Goal: Information Seeking & Learning: Learn about a topic

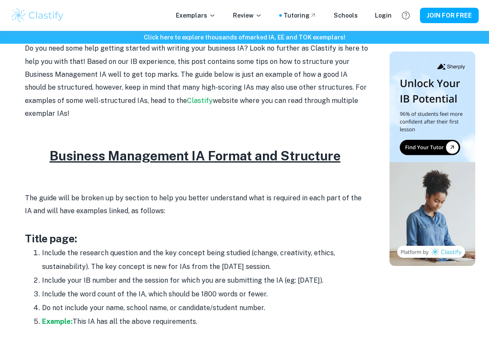
scroll to position [330, 0]
click at [55, 318] on strong "Example:" at bounding box center [57, 321] width 30 height 8
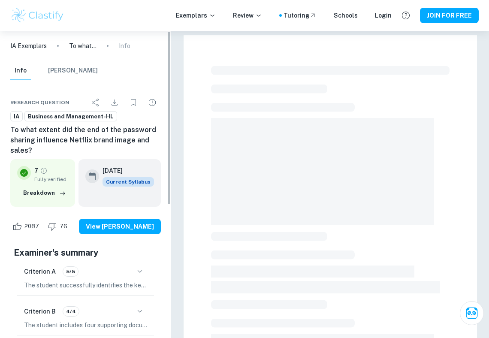
checkbox input "true"
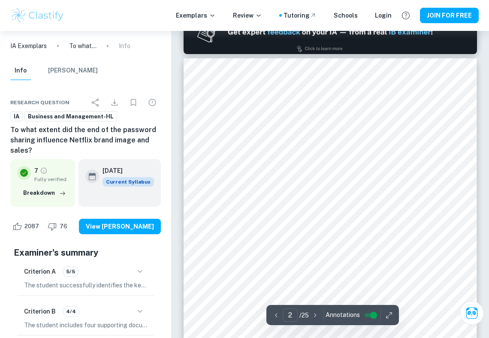
scroll to position [450, 0]
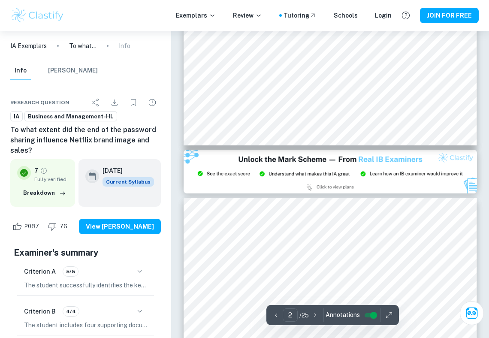
type input "3"
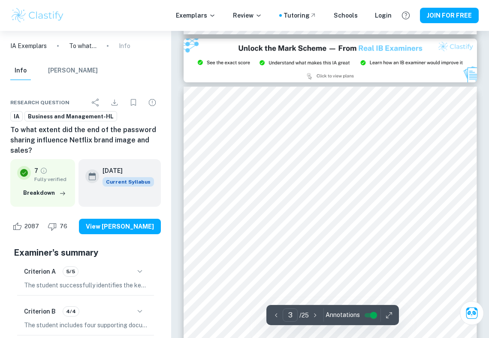
scroll to position [887, 0]
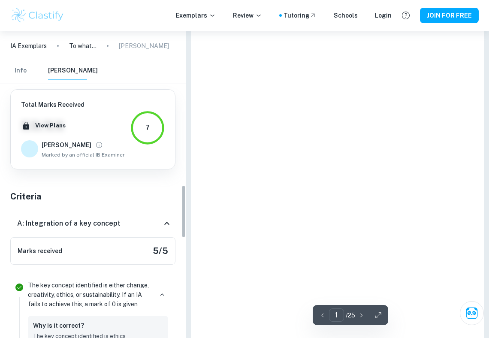
type input "3"
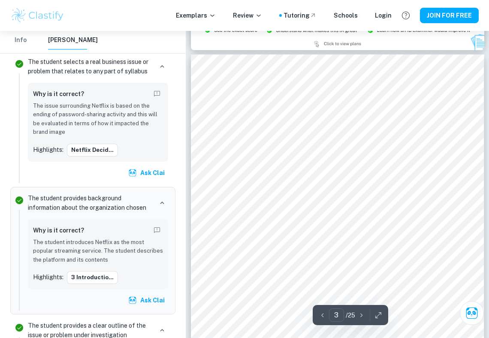
scroll to position [868, 0]
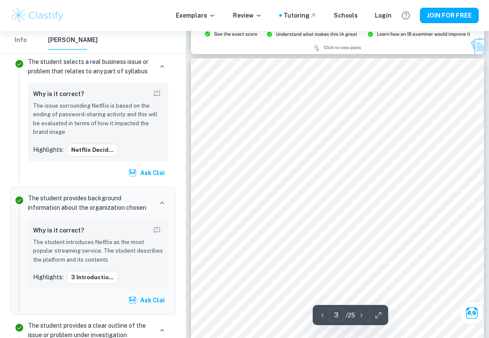
click at [258, 196] on div at bounding box center [245, 320] width 39 height 258
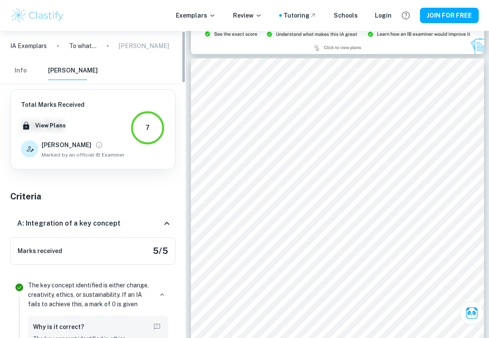
scroll to position [0, 0]
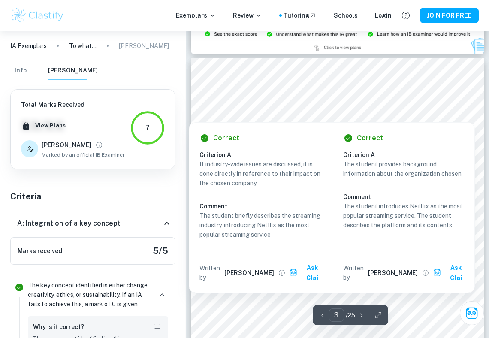
click at [198, 53] on img at bounding box center [337, 32] width 293 height 44
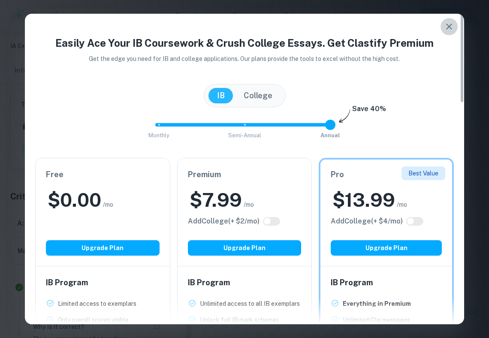
click at [448, 25] on icon "button" at bounding box center [449, 27] width 6 height 6
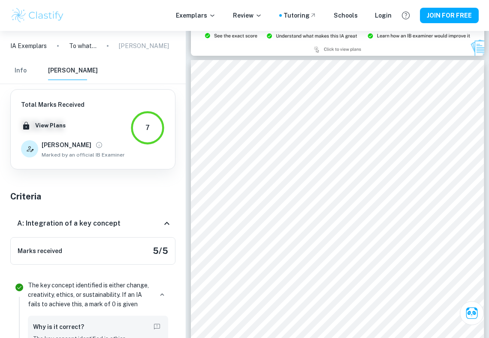
scroll to position [866, 0]
